Goal: Transaction & Acquisition: Purchase product/service

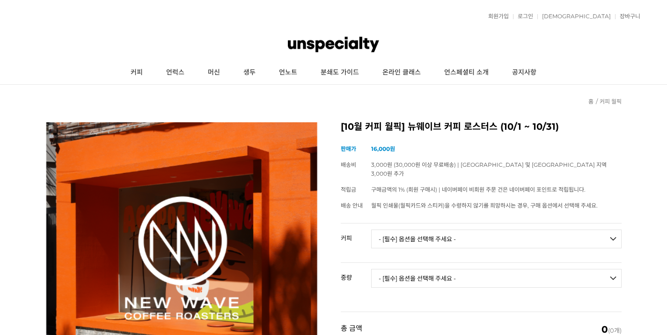
click at [349, 29] on div at bounding box center [334, 44] width 614 height 33
click at [349, 48] on img at bounding box center [333, 44] width 91 height 28
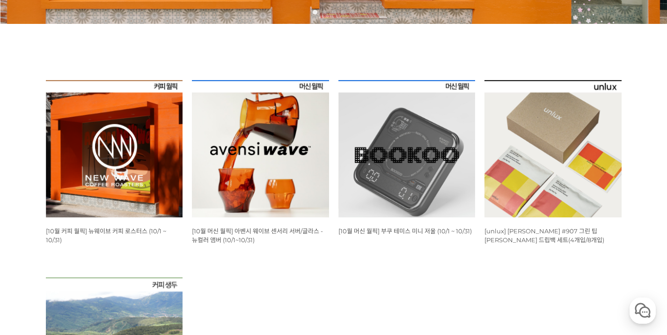
scroll to position [273, 0]
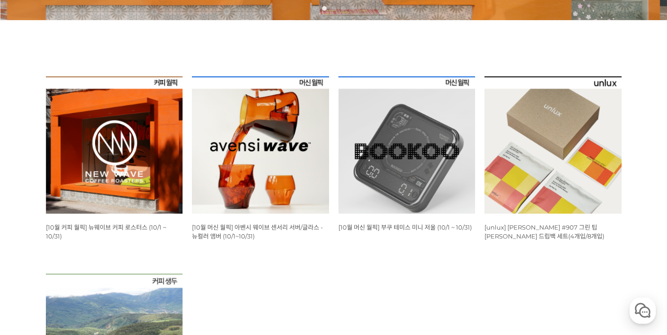
click at [298, 172] on img at bounding box center [260, 144] width 137 height 137
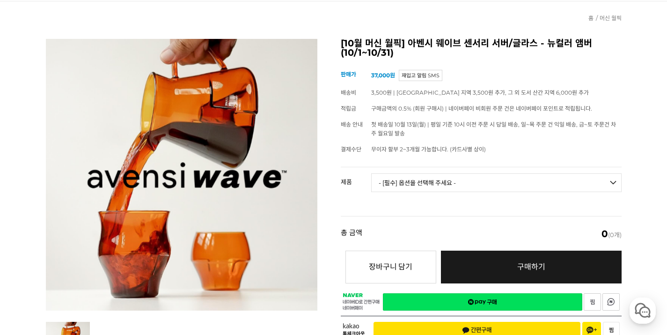
scroll to position [98, 0]
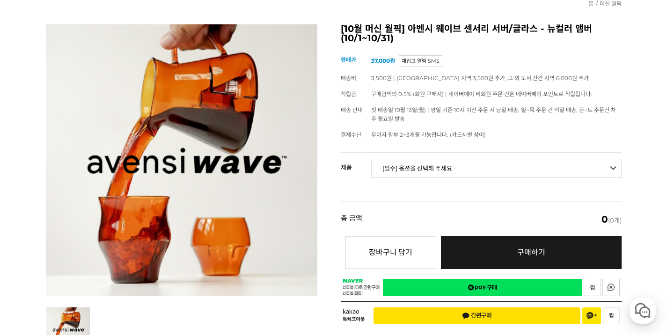
click at [429, 160] on select "- [필수] 옵션을 선택해 주세요 - ------------------- 웨이브 앰버 3종 세트 [품절] 사이클론 센서리 서버 앰버 [품절] …" at bounding box center [496, 168] width 251 height 19
click at [371, 159] on select "- [필수] 옵션을 선택해 주세요 - ------------------- 웨이브 앰버 3종 세트 [품절] 사이클론 센서리 서버 앰버 [품절] …" at bounding box center [496, 168] width 251 height 19
select select "*"
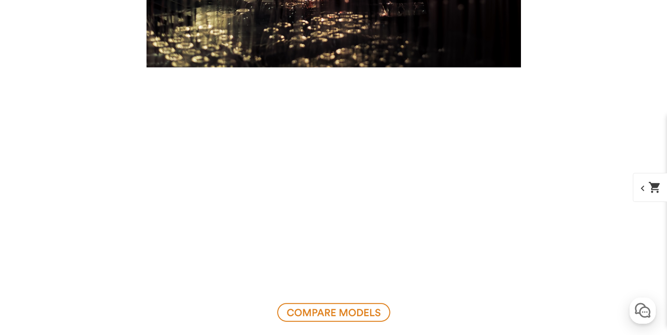
scroll to position [5988, 0]
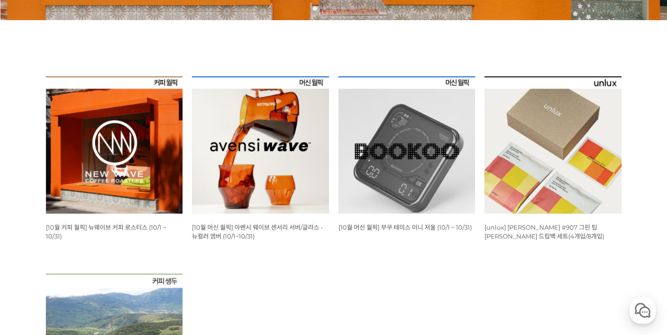
click at [430, 178] on img at bounding box center [407, 144] width 137 height 137
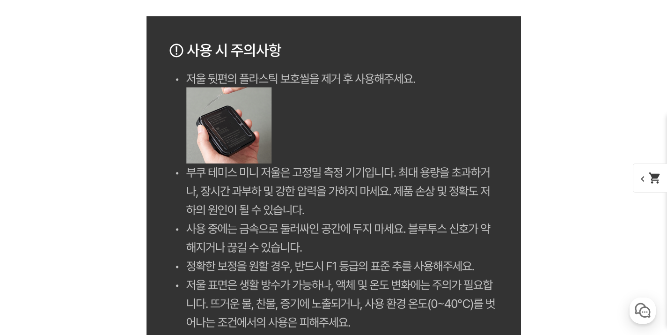
scroll to position [7775, 0]
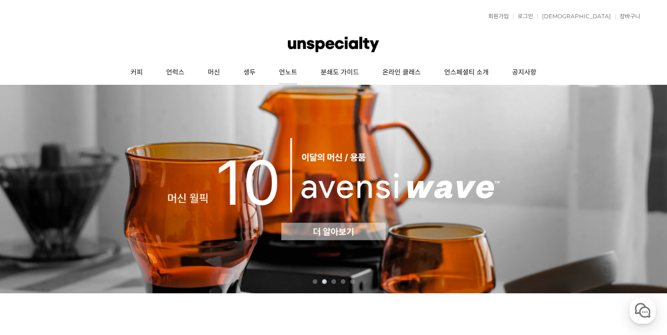
click at [303, 70] on link "언노트" at bounding box center [288, 72] width 42 height 23
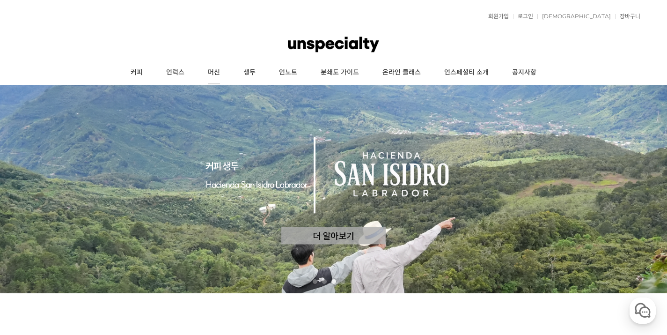
click at [217, 71] on link "머신" at bounding box center [214, 72] width 36 height 23
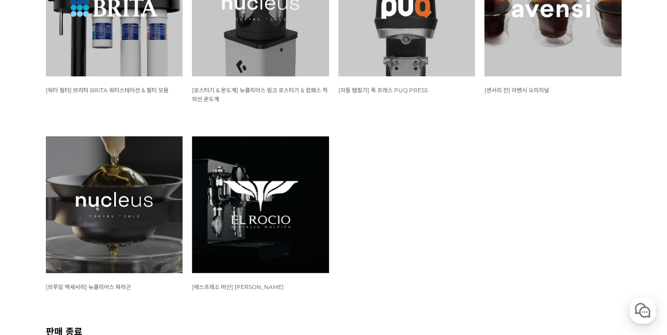
scroll to position [1065, 0]
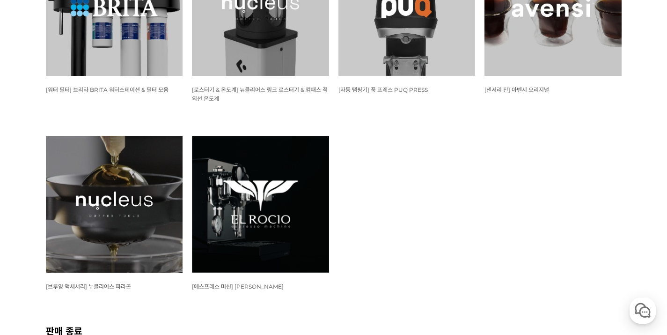
click at [295, 216] on img at bounding box center [260, 204] width 137 height 137
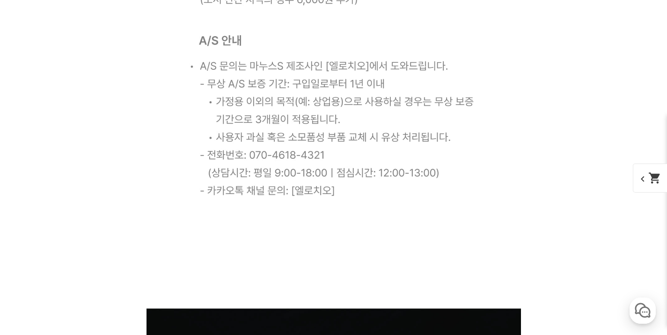
scroll to position [12866, 0]
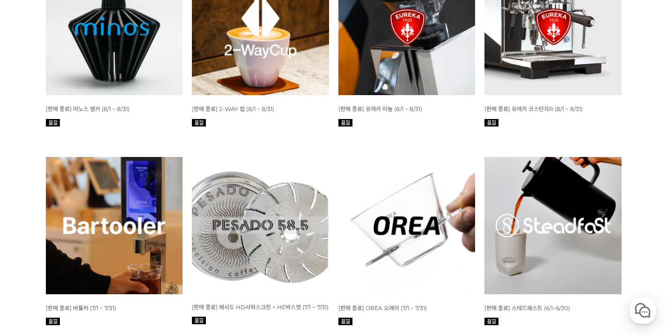
scroll to position [1653, 0]
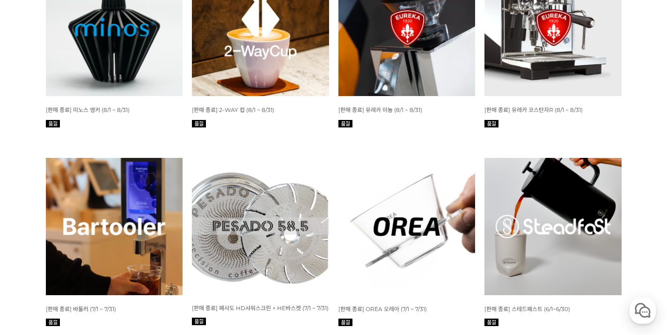
click at [302, 158] on img at bounding box center [260, 226] width 137 height 136
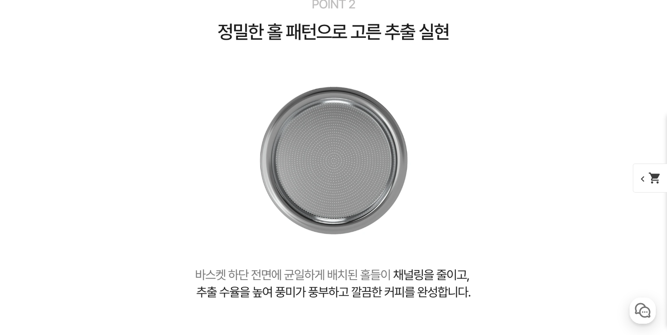
scroll to position [9200, 0]
